Goal: Information Seeking & Learning: Learn about a topic

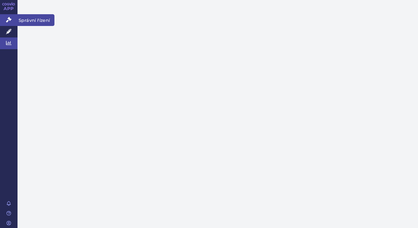
click at [7, 21] on icon at bounding box center [8, 19] width 5 height 5
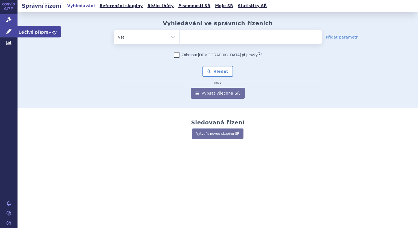
click at [5, 32] on link "Léčivé přípravky" at bounding box center [9, 32] width 18 height 12
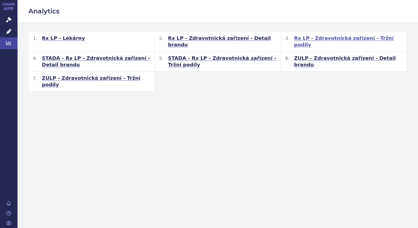
click at [335, 38] on span "Rx LP - Zdravotnická zařízení - Tržní podíly" at bounding box center [348, 41] width 108 height 13
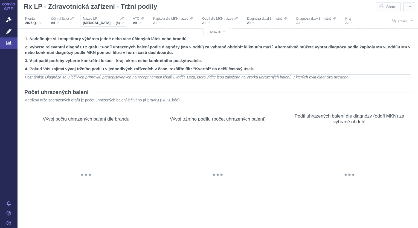
click at [122, 24] on div "[MEDICAL_DATA], [MEDICAL_DATA] 1000 MG, [MEDICAL_DATA], METFOGAMMA, METFOGAMMA …" at bounding box center [103, 23] width 41 height 4
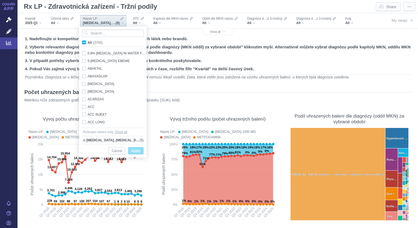
click at [88, 42] on span "All (3760)" at bounding box center [95, 43] width 15 height 4
click at [88, 42] on input "All (3760)" at bounding box center [90, 42] width 4 height 4
checkbox input "true"
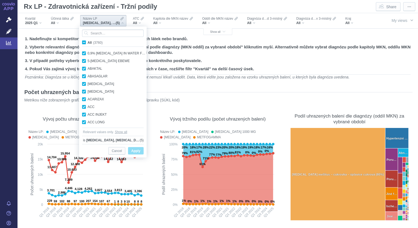
checkbox input "true"
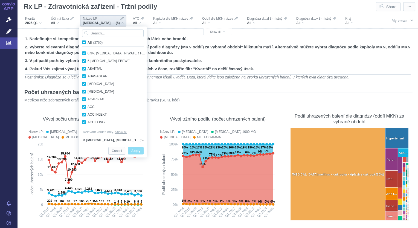
checkbox input "true"
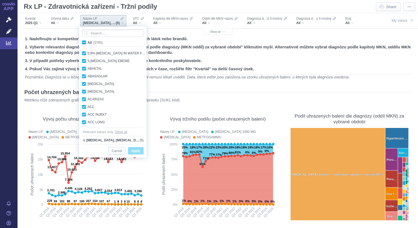
checkbox input "true"
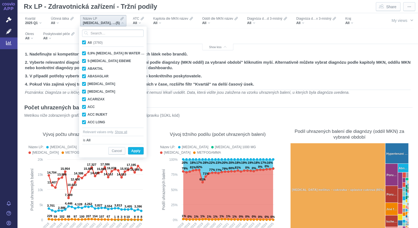
click at [88, 42] on span "All (3760)" at bounding box center [95, 43] width 15 height 4
click at [88, 42] on input "All (3760)" at bounding box center [90, 42] width 4 height 4
checkbox input "false"
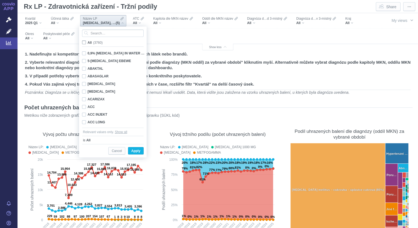
checkbox input "false"
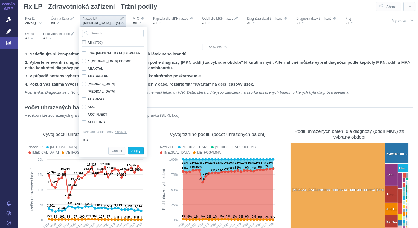
checkbox input "false"
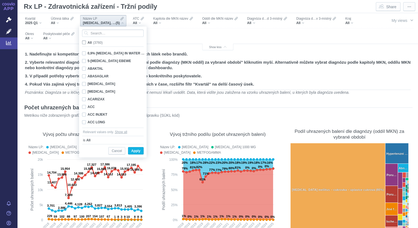
checkbox input "false"
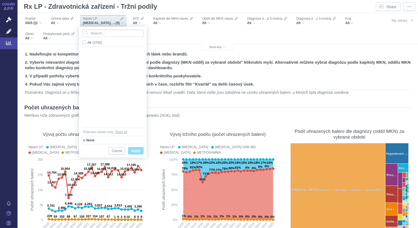
scroll to position [356, 0]
click at [90, 32] on input "Search attribute values" at bounding box center [113, 33] width 62 height 7
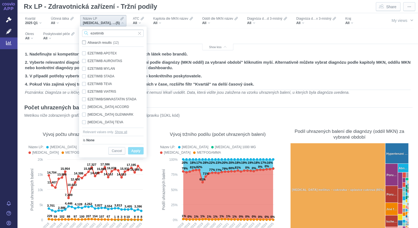
type input "ezetimib"
click at [88, 42] on span "All search results (12)" at bounding box center [103, 43] width 31 height 4
click at [88, 42] on input "All search results (12)" at bounding box center [90, 42] width 4 height 4
checkbox input "true"
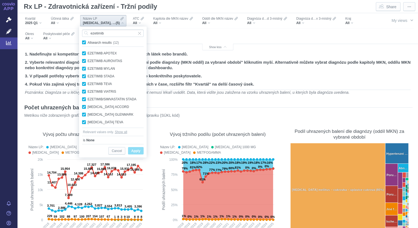
checkbox input "true"
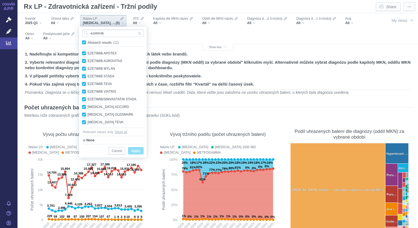
checkbox input "true"
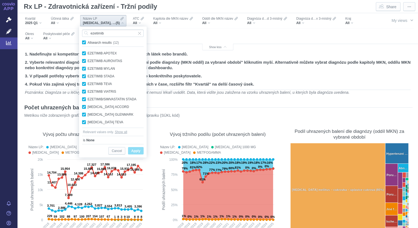
checkbox input "true"
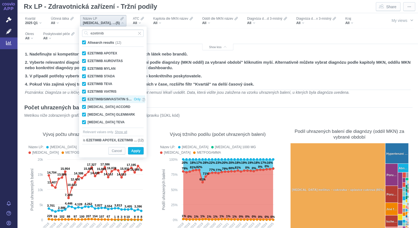
scroll to position [15, 0]
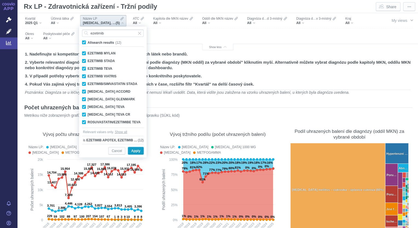
click at [137, 151] on span "Apply" at bounding box center [135, 151] width 9 height 7
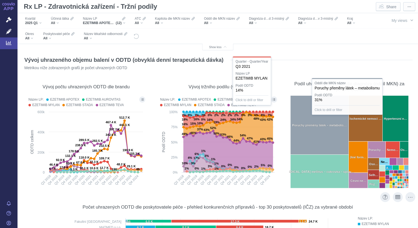
scroll to position [958, 0]
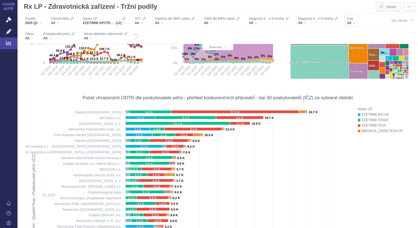
click at [355, 25] on div "All" at bounding box center [351, 23] width 8 height 4
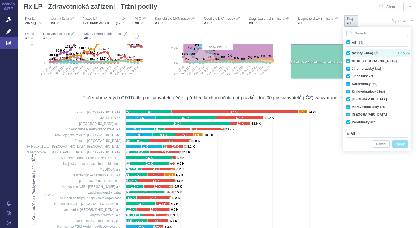
click at [349, 53] on div "(empty value) Only" at bounding box center [378, 54] width 69 height 8
checkbox input "true"
click at [349, 93] on div "Královéhradecký kraj Only" at bounding box center [378, 92] width 69 height 8
checkbox input "false"
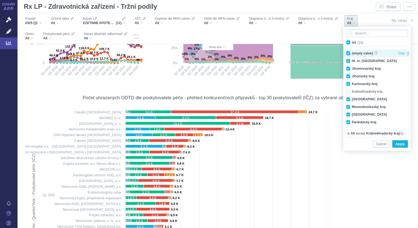
click at [348, 54] on div "(empty value) Only" at bounding box center [378, 54] width 69 height 8
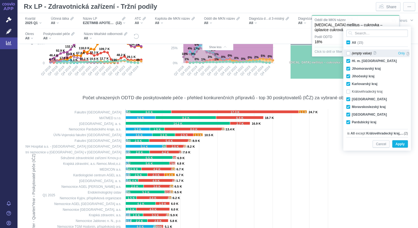
click at [349, 54] on div "(empty value) Only" at bounding box center [378, 54] width 69 height 8
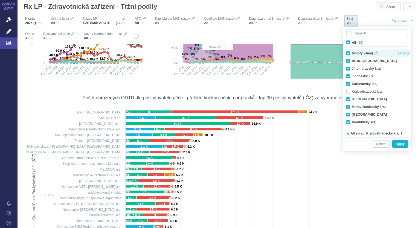
click at [349, 54] on div "(empty value) Only" at bounding box center [378, 54] width 69 height 8
checkbox input "false"
click at [352, 42] on span "All (15)" at bounding box center [358, 43] width 12 height 4
click at [352, 42] on input "All (15)" at bounding box center [354, 42] width 4 height 4
checkbox input "true"
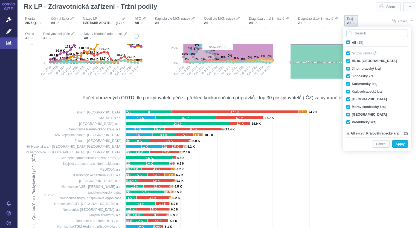
checkbox input "true"
click at [352, 42] on span "All (15)" at bounding box center [358, 43] width 12 height 4
click at [352, 42] on input "All (15)" at bounding box center [354, 42] width 4 height 4
checkbox input "false"
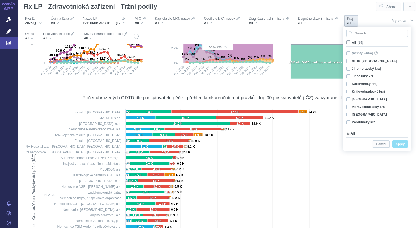
checkbox input "false"
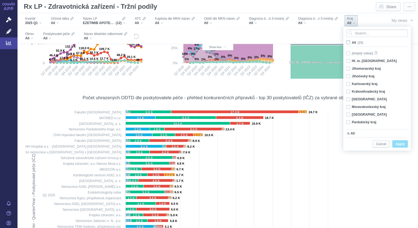
checkbox input "false"
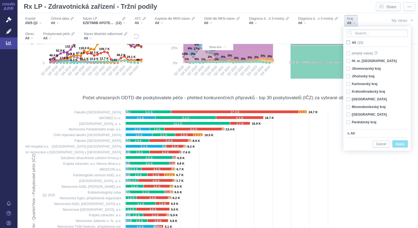
checkbox input "false"
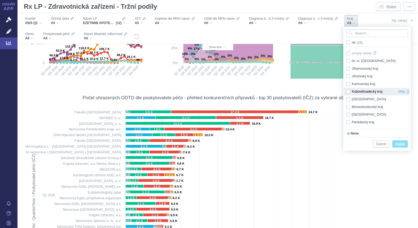
click at [348, 92] on div "Královéhradecký kraj Only" at bounding box center [378, 92] width 69 height 8
checkbox input "true"
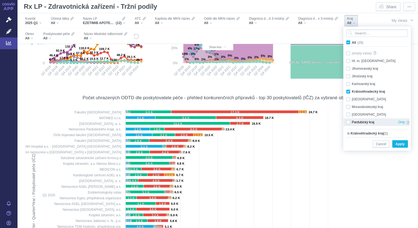
click at [349, 123] on div "Pardubický kraj Only" at bounding box center [378, 123] width 69 height 8
checkbox input "true"
click at [403, 145] on span "Apply" at bounding box center [400, 144] width 9 height 7
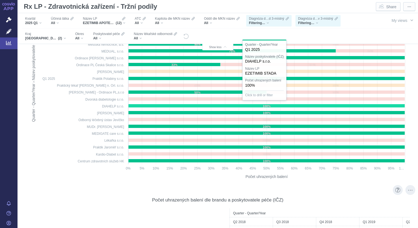
scroll to position [657, 0]
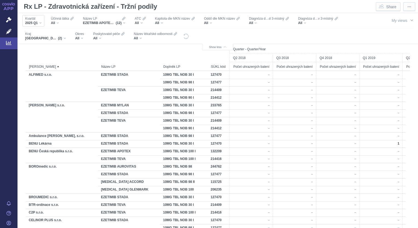
click at [42, 25] on div "Kvartál 2025 Q1" at bounding box center [33, 21] width 22 height 12
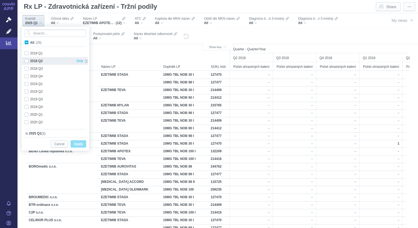
scroll to position [146, 0]
click at [58, 146] on span "Cancel" at bounding box center [59, 144] width 10 height 7
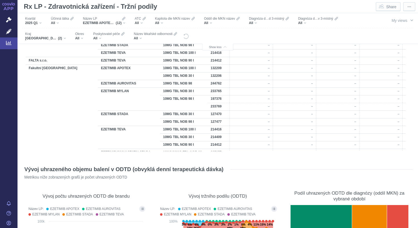
scroll to position [0, 0]
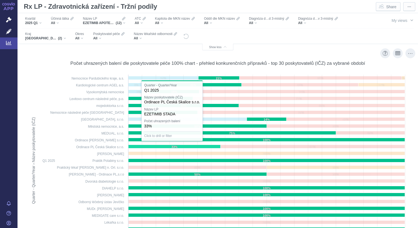
click at [174, 148] on text "33%" at bounding box center [175, 146] width 6 height 3
click at [174, 148] on div at bounding box center [218, 168] width 384 height 193
click at [174, 148] on text "33%" at bounding box center [175, 146] width 6 height 3
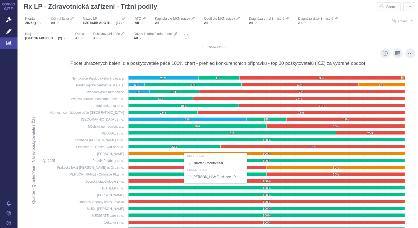
click at [172, 162] on div at bounding box center [218, 168] width 384 height 193
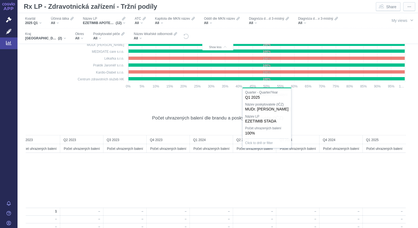
scroll to position [849, 0]
